Goal: Find specific page/section: Find specific page/section

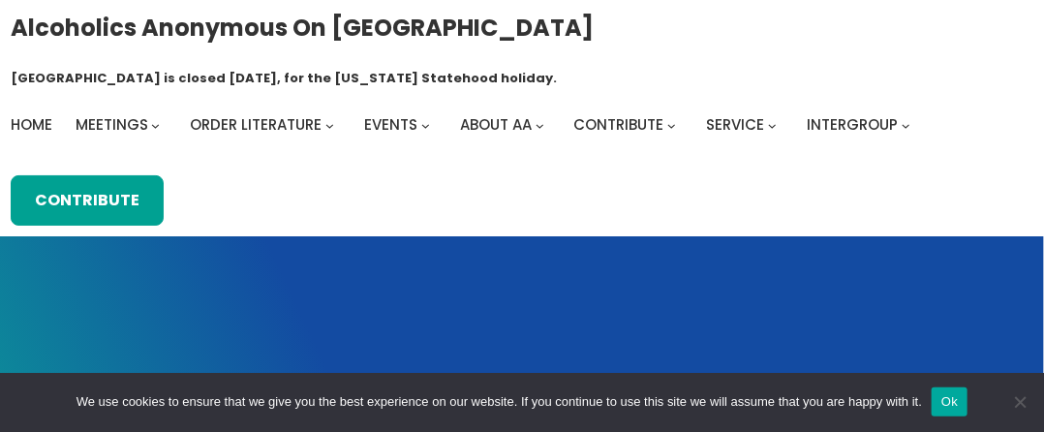
scroll to position [1730, 0]
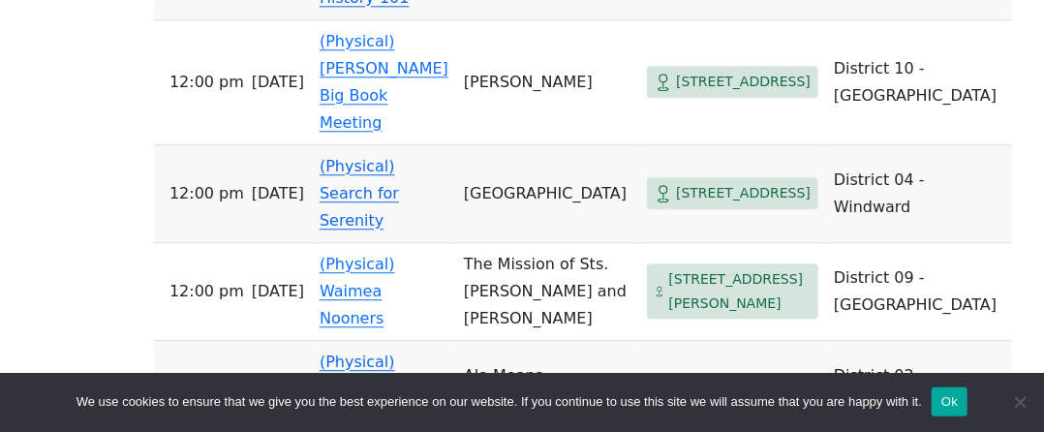
click at [46, 76] on div "Alcoholics Anonymous on [GEOGRAPHIC_DATA] [GEOGRAPHIC_DATA] is closed [DATE], f…" at bounding box center [522, 3] width 1044 height 3467
click at [352, 352] on link "(Physical) Alcoholics of our Type" at bounding box center [384, 388] width 128 height 73
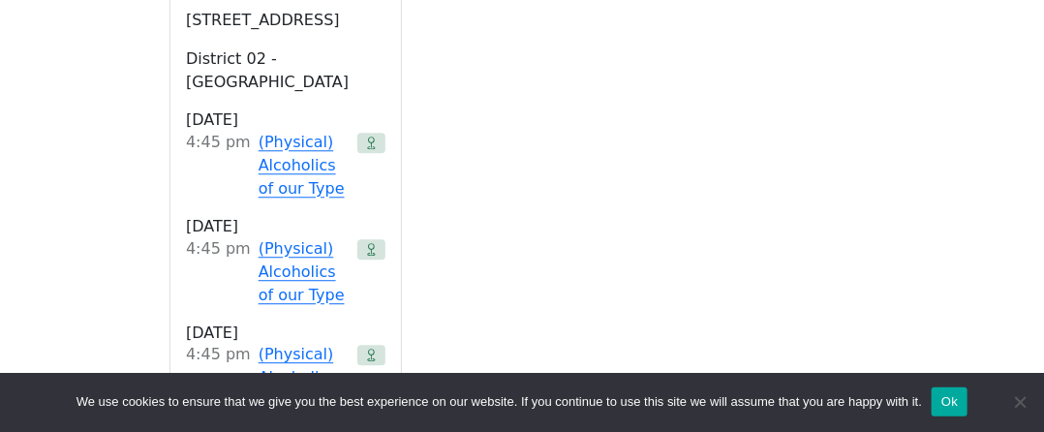
scroll to position [699, 0]
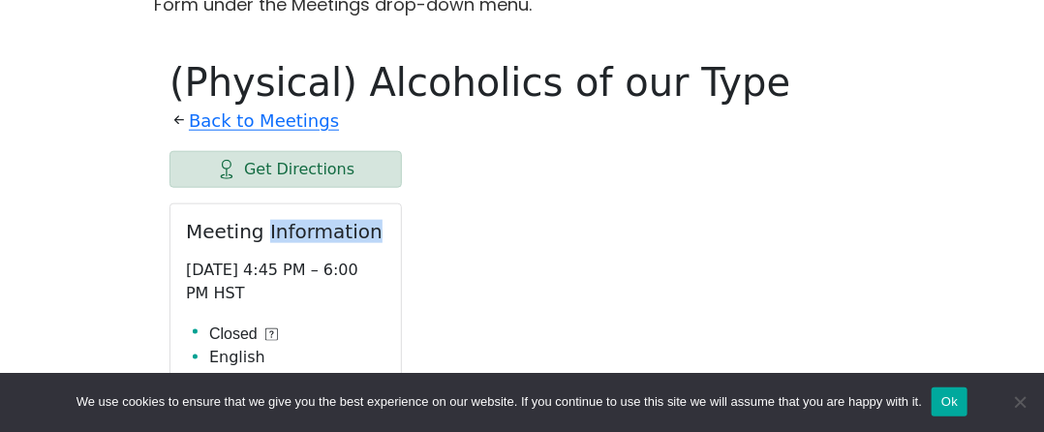
click at [351, 220] on h2 "Meeting Information" at bounding box center [285, 231] width 199 height 23
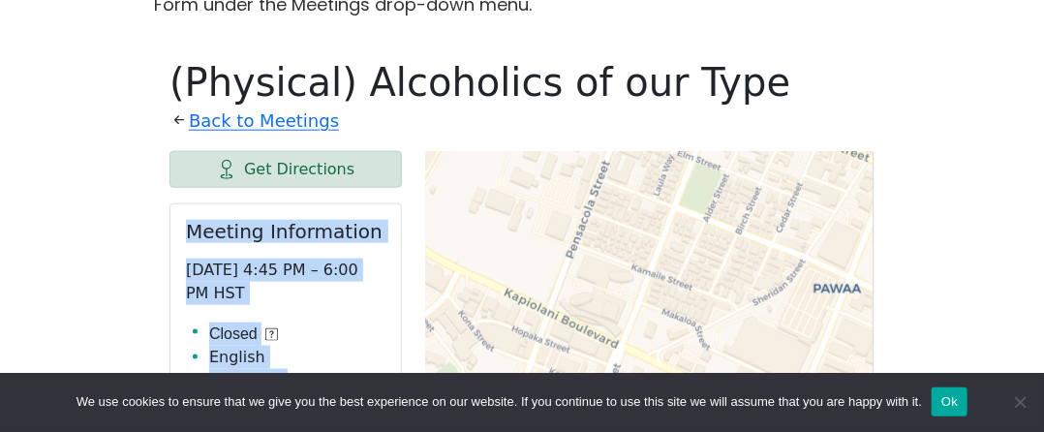
drag, startPoint x: 1043, startPoint y: 98, endPoint x: 1042, endPoint y: 115, distance: 17.5
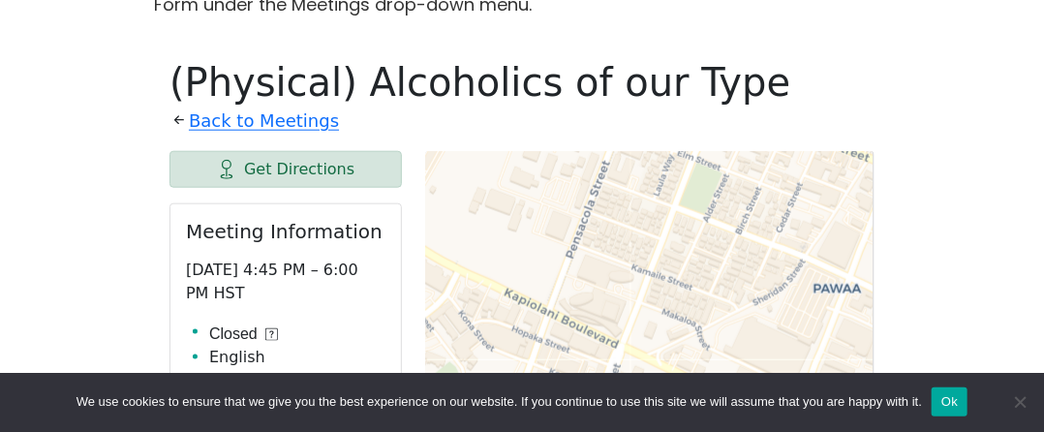
click at [747, 61] on h1 "(Physical) Alcoholics of our Type" at bounding box center [521, 82] width 705 height 46
drag, startPoint x: 1043, startPoint y: 107, endPoint x: 1032, endPoint y: 126, distance: 21.3
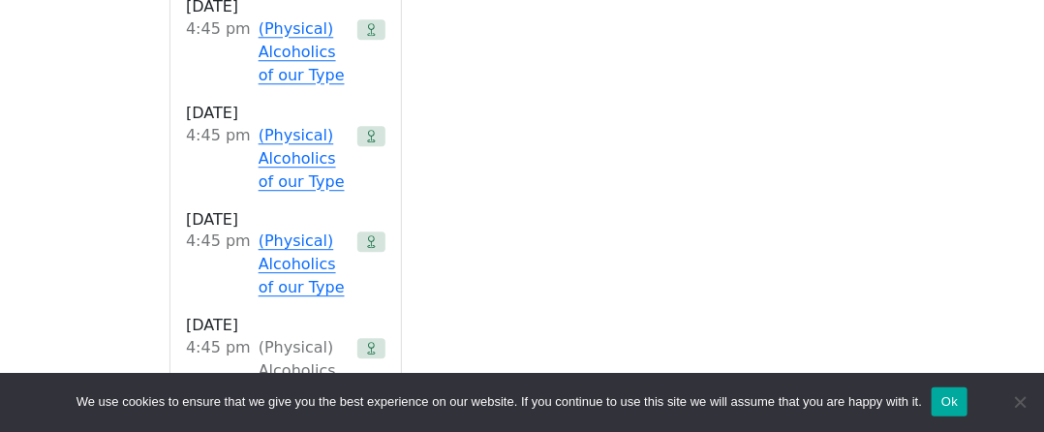
scroll to position [1747, 0]
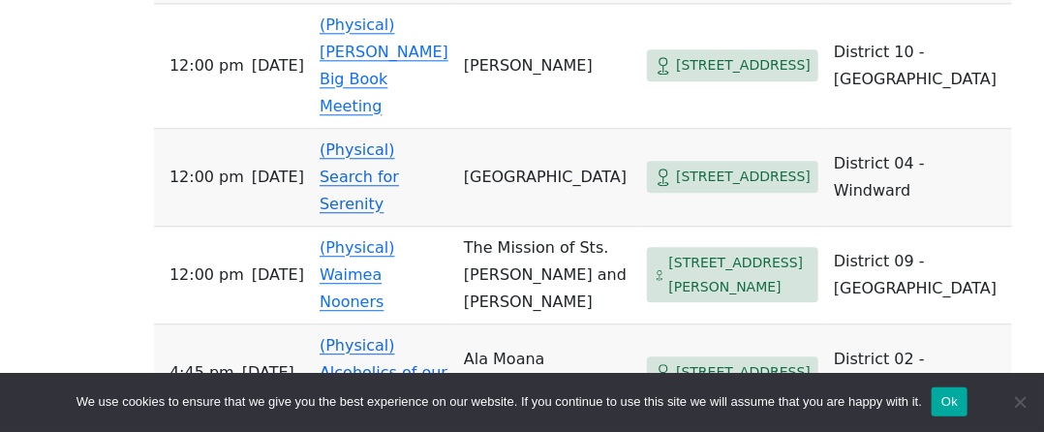
scroll to position [1730, 0]
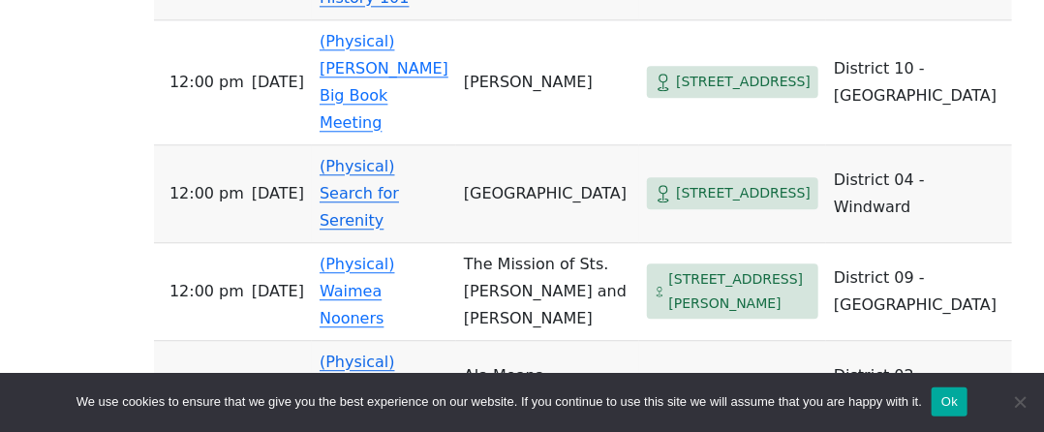
drag, startPoint x: 1039, startPoint y: 259, endPoint x: 1042, endPoint y: 69, distance: 189.8
click at [1042, 69] on div "Alcoholics Anonymous on [GEOGRAPHIC_DATA] [GEOGRAPHIC_DATA] is closed [DATE], f…" at bounding box center [522, 3] width 1044 height 3467
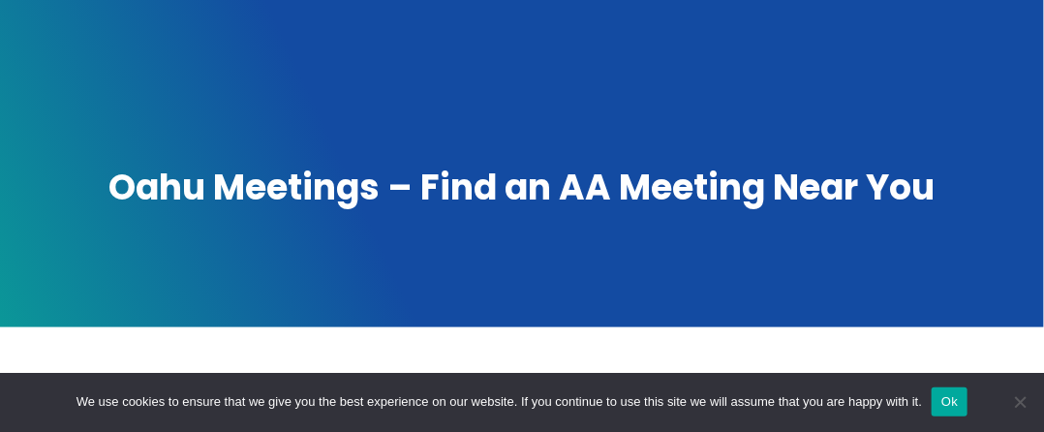
scroll to position [277, 0]
